Goal: Transaction & Acquisition: Obtain resource

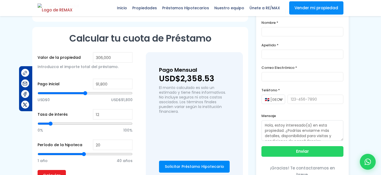
scroll to position [364, 0]
click at [365, 161] on icon at bounding box center [368, 161] width 7 height 7
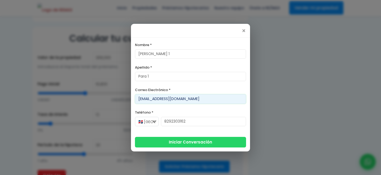
click at [160, 100] on input "francislapara11@gmail1.com" at bounding box center [190, 99] width 111 height 10
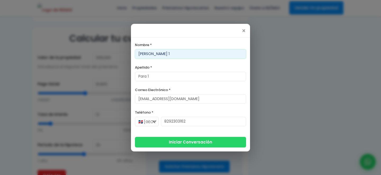
click at [146, 57] on input "Francis 1" at bounding box center [190, 54] width 111 height 10
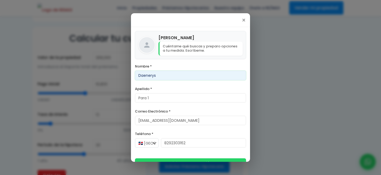
type input "Daenerys"
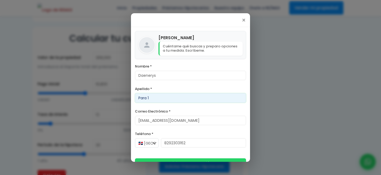
click at [147, 95] on input "Para 1" at bounding box center [190, 98] width 111 height 10
type input "R"
type input "Madre de dragones"
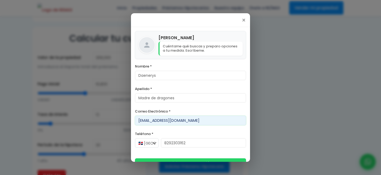
click at [150, 124] on input "francislapara11@gmail1.com" at bounding box center [190, 121] width 111 height 10
click at [150, 122] on input "francislapara11@gmail1.com" at bounding box center [190, 121] width 111 height 10
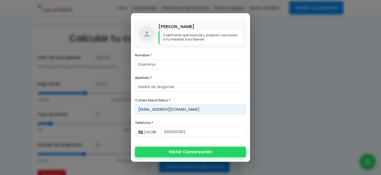
type input "daenerysdragones@gmail1.com"
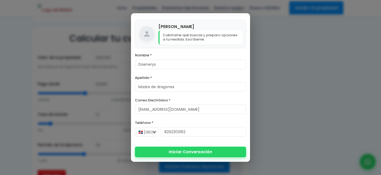
click at [172, 151] on button "Iniciar Conversación" at bounding box center [190, 152] width 111 height 11
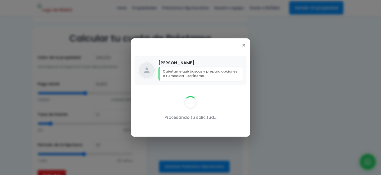
scroll to position [0, 0]
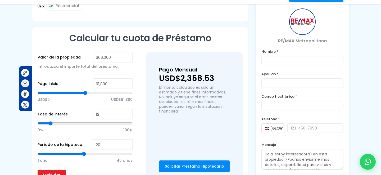
type input "Daenerys"
type input "Madre de dragones"
type input "daenerysdragones@gmail1.com"
type input "8292303162"
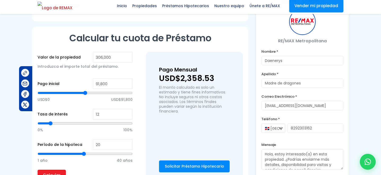
scroll to position [364, 0]
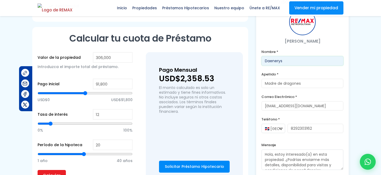
click at [290, 65] on input "Daenerys" at bounding box center [303, 61] width 82 height 10
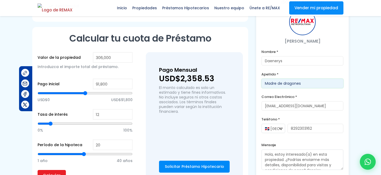
drag, startPoint x: 307, startPoint y: 85, endPoint x: 248, endPoint y: 83, distance: 58.5
type input "hija de marte"
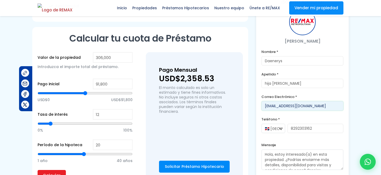
click at [289, 105] on input "daenerysdragones@gmail1.com" at bounding box center [303, 106] width 82 height 10
click at [297, 105] on input "daenerysdragones@gmail1.com" at bounding box center [303, 106] width 82 height 10
click at [301, 105] on input "daenerysdragones@gmail1.com" at bounding box center [303, 106] width 82 height 10
drag, startPoint x: 301, startPoint y: 105, endPoint x: 284, endPoint y: 106, distance: 16.4
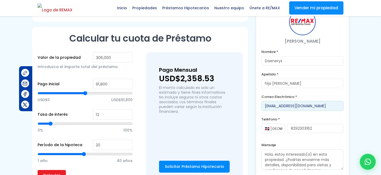
click at [284, 106] on input "daenerysdragones@gmail1.com" at bounding box center [303, 106] width 82 height 10
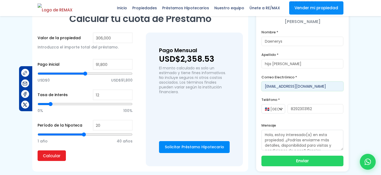
scroll to position [415, 0]
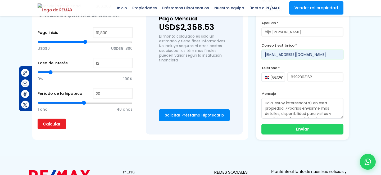
type input "daenerysmarte@gmail1.com"
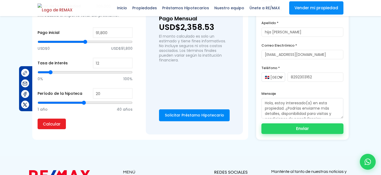
click at [278, 130] on button "Enviar" at bounding box center [303, 128] width 82 height 11
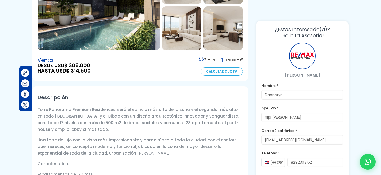
scroll to position [0, 0]
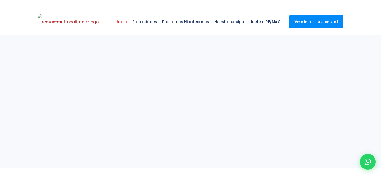
select select
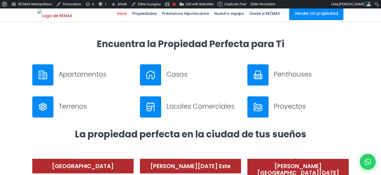
scroll to position [215, 0]
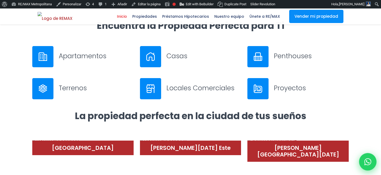
click at [366, 164] on icon at bounding box center [368, 161] width 7 height 7
type input "Daenerys"
type input "hija [PERSON_NAME]"
type input "[EMAIL_ADDRESS][DOMAIN_NAME]"
type input "8292303162"
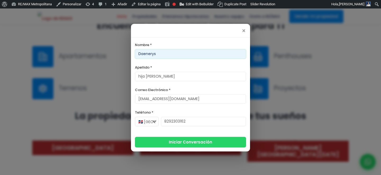
click at [152, 53] on input "Daenerys" at bounding box center [190, 54] width 111 height 10
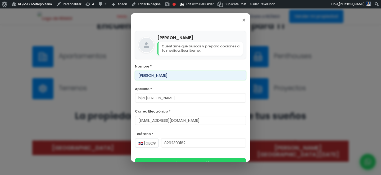
type input "dorca"
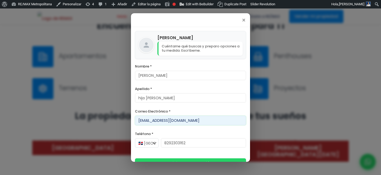
click at [148, 122] on input "daenerysmarte@gmail1.com" at bounding box center [190, 121] width 111 height 10
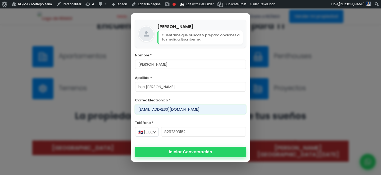
type input "dorcamama@gmail1.com"
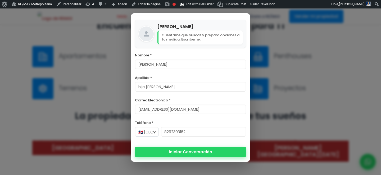
click at [178, 155] on button "Iniciar Conversación" at bounding box center [190, 152] width 111 height 11
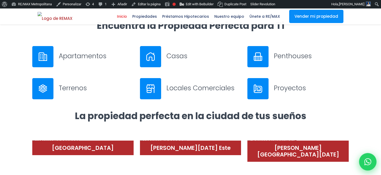
click at [370, 160] on icon at bounding box center [368, 161] width 7 height 7
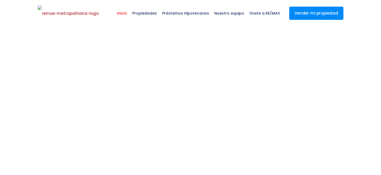
select select
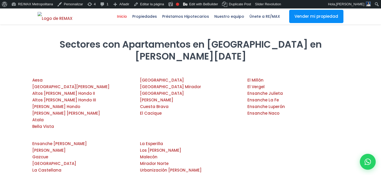
scroll to position [581, 0]
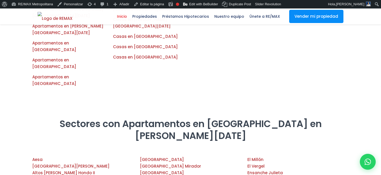
scroll to position [395, 0]
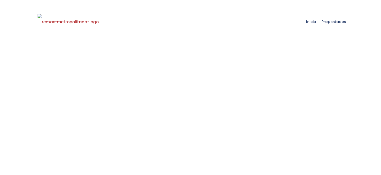
select select
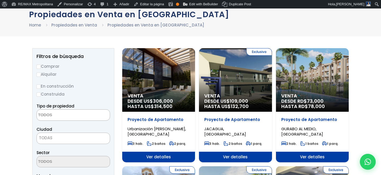
scroll to position [79, 0]
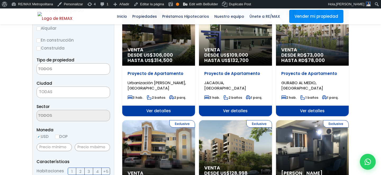
click at [159, 111] on span "Ver detalles" at bounding box center [158, 111] width 73 height 11
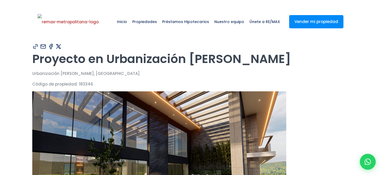
type input "[PERSON_NAME]"
type input "hija [PERSON_NAME]"
type input "[EMAIL_ADDRESS][DOMAIN_NAME]"
type input "8292303162"
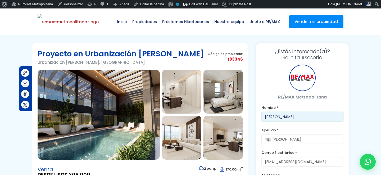
click at [273, 118] on input "[PERSON_NAME]" at bounding box center [303, 117] width 82 height 10
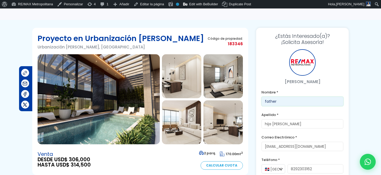
scroll to position [40, 0]
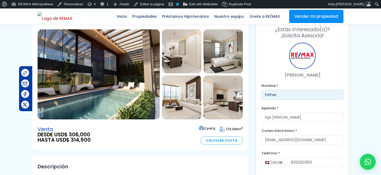
type input "father"
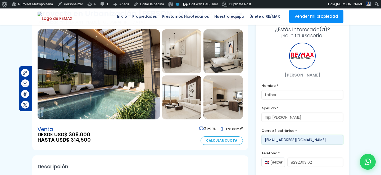
click at [275, 139] on input "[EMAIL_ADDRESS][DOMAIN_NAME]" at bounding box center [303, 140] width 82 height 10
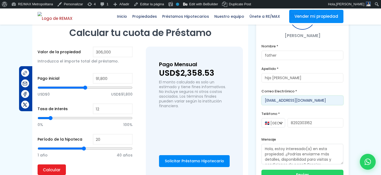
scroll to position [5, 0]
type input "[EMAIL_ADDRESS][DOMAIN_NAME]"
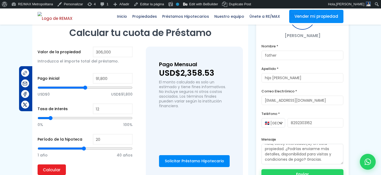
click at [337, 173] on button "Enviar" at bounding box center [303, 174] width 82 height 11
